Goal: Check status: Check status

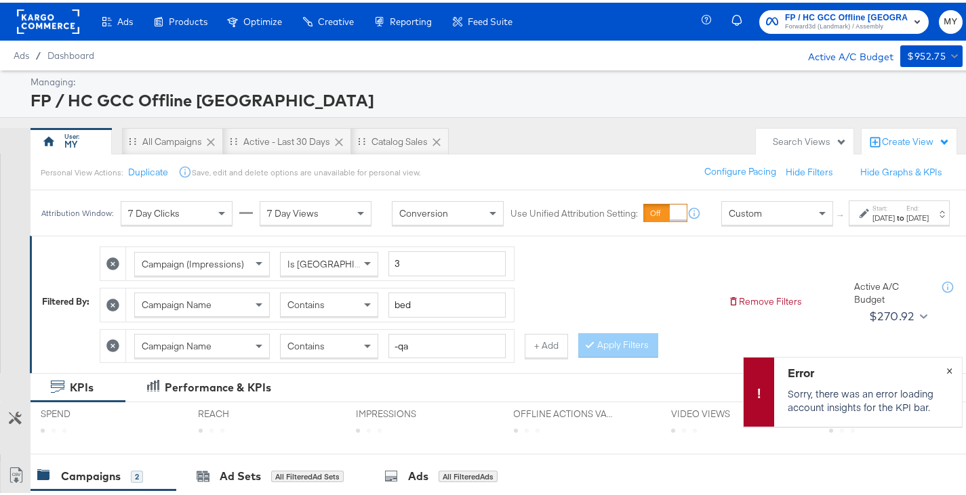
click at [943, 369] on button "×" at bounding box center [949, 367] width 25 height 24
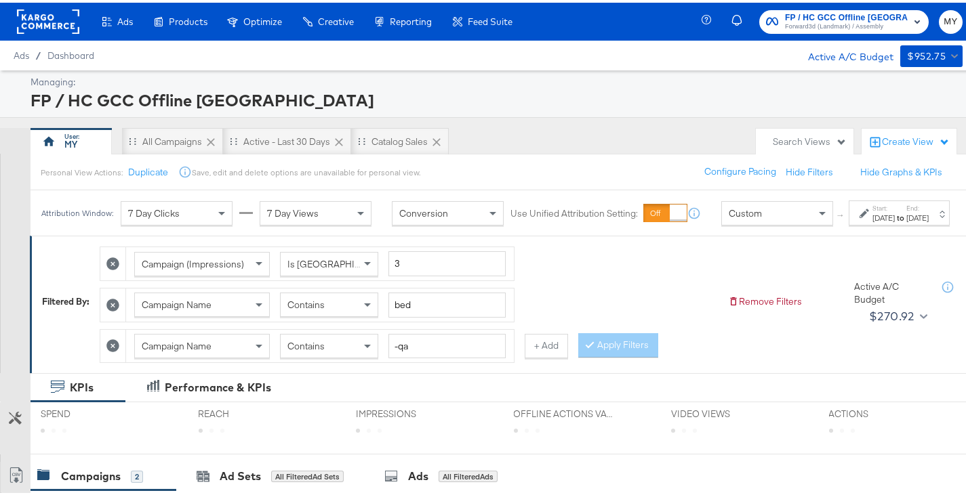
click at [872, 221] on div "[DATE]" at bounding box center [883, 215] width 22 height 11
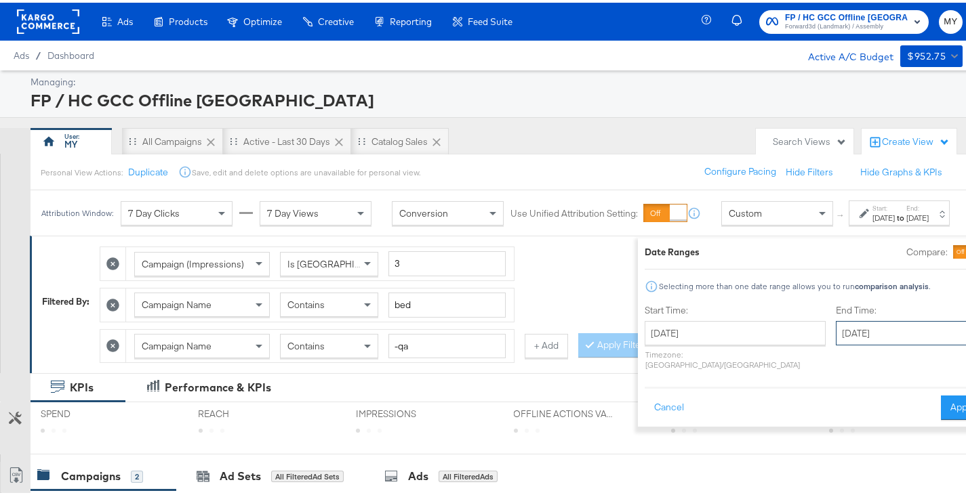
click at [836, 329] on input "[DATE]" at bounding box center [907, 331] width 142 height 24
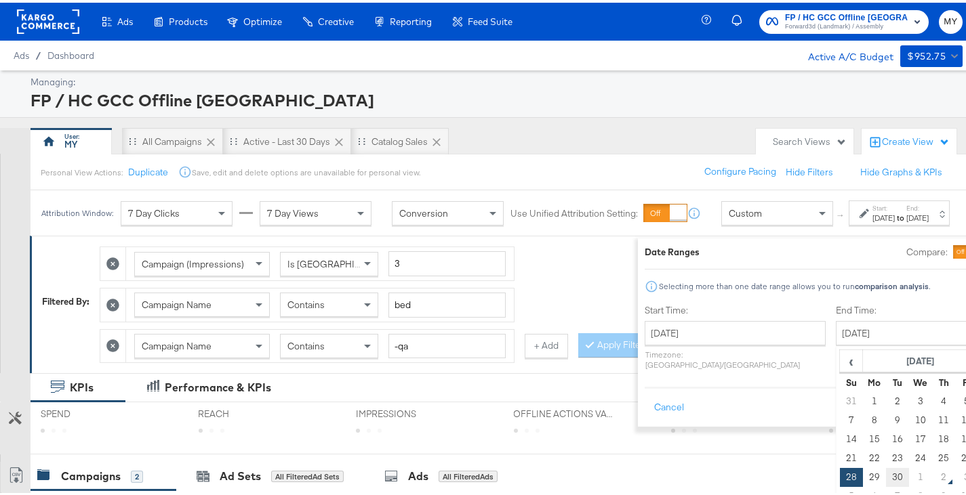
click at [886, 470] on td "30" at bounding box center [897, 475] width 23 height 19
type input "[DATE]"
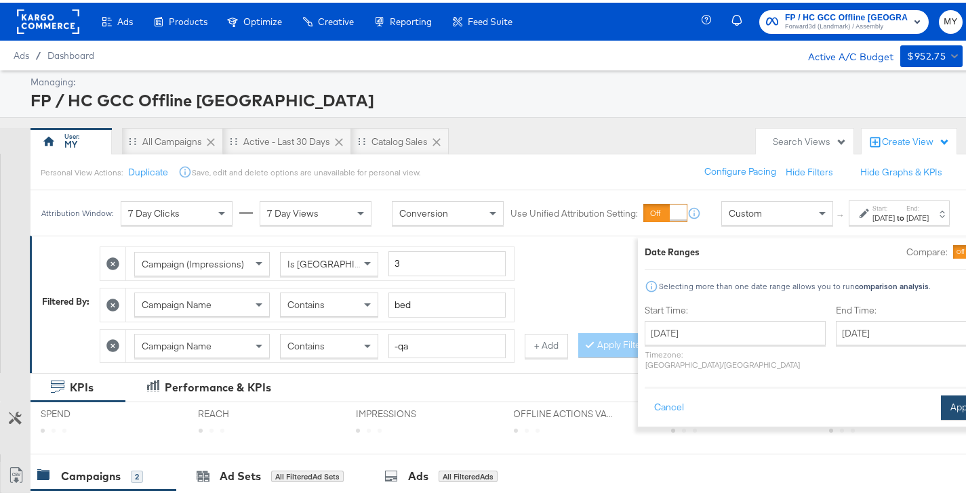
click at [941, 393] on button "Apply" at bounding box center [962, 405] width 43 height 24
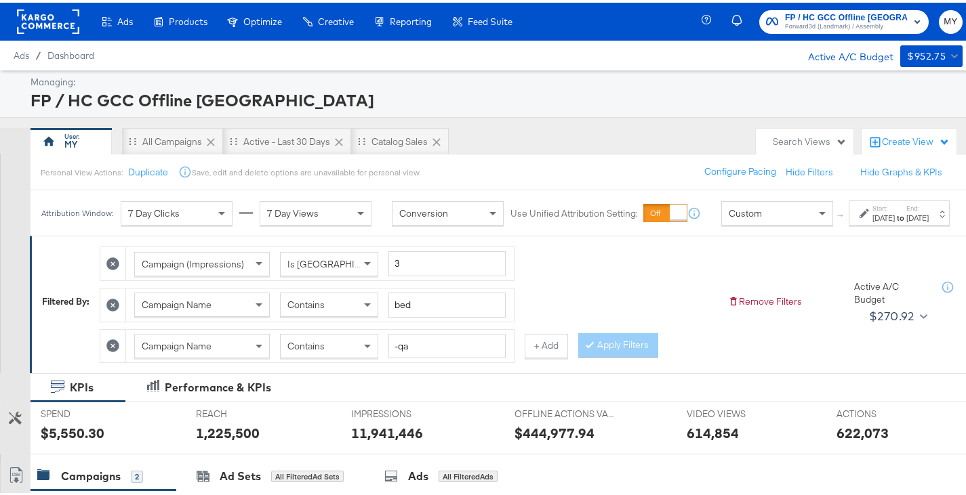
click at [872, 221] on div "[DATE]" at bounding box center [883, 215] width 22 height 11
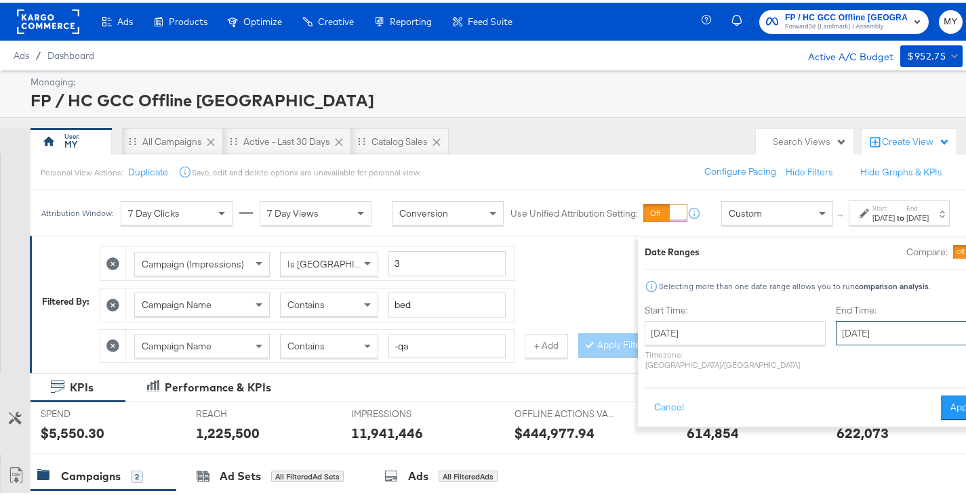
click at [845, 322] on input "[DATE]" at bounding box center [907, 331] width 142 height 24
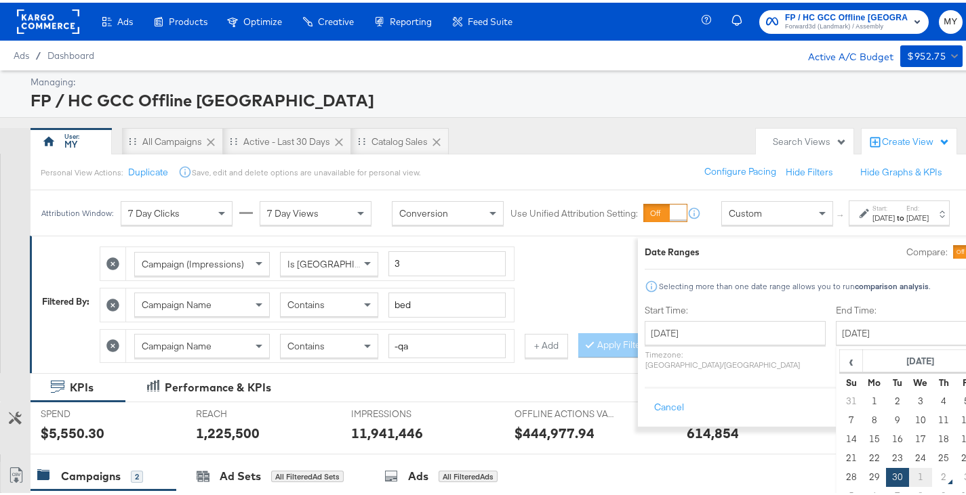
click at [909, 468] on td "1" at bounding box center [920, 475] width 23 height 19
type input "[DATE]"
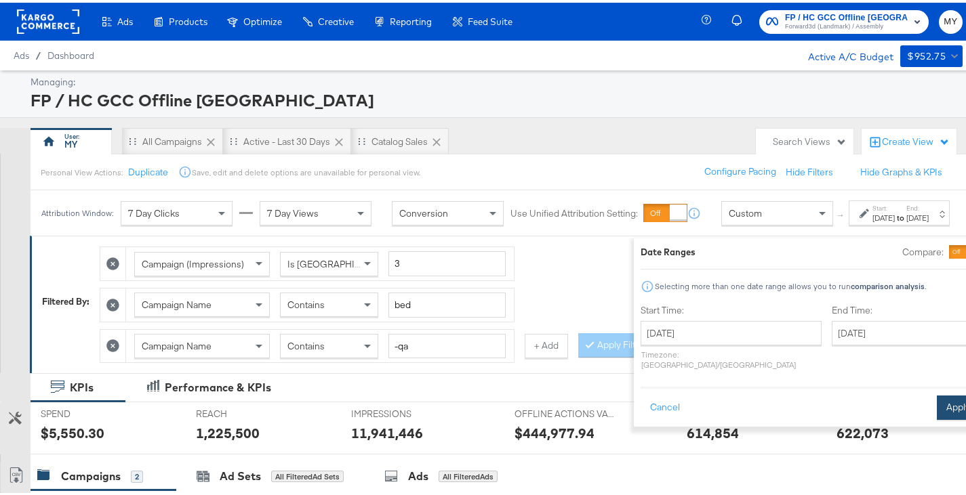
click at [937, 402] on button "Apply" at bounding box center [958, 405] width 43 height 24
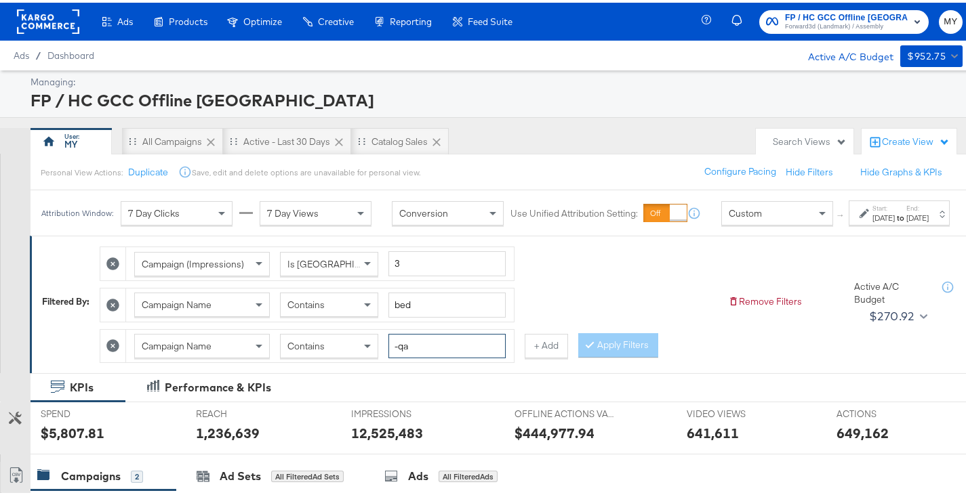
click at [418, 357] on input "-qa" at bounding box center [446, 343] width 117 height 25
type input "-om"
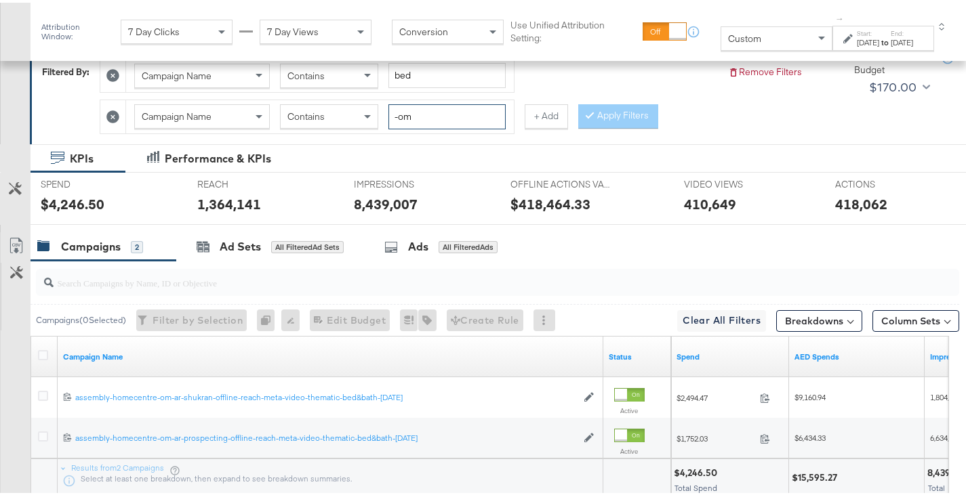
scroll to position [244, 0]
